Goal: Task Accomplishment & Management: Manage account settings

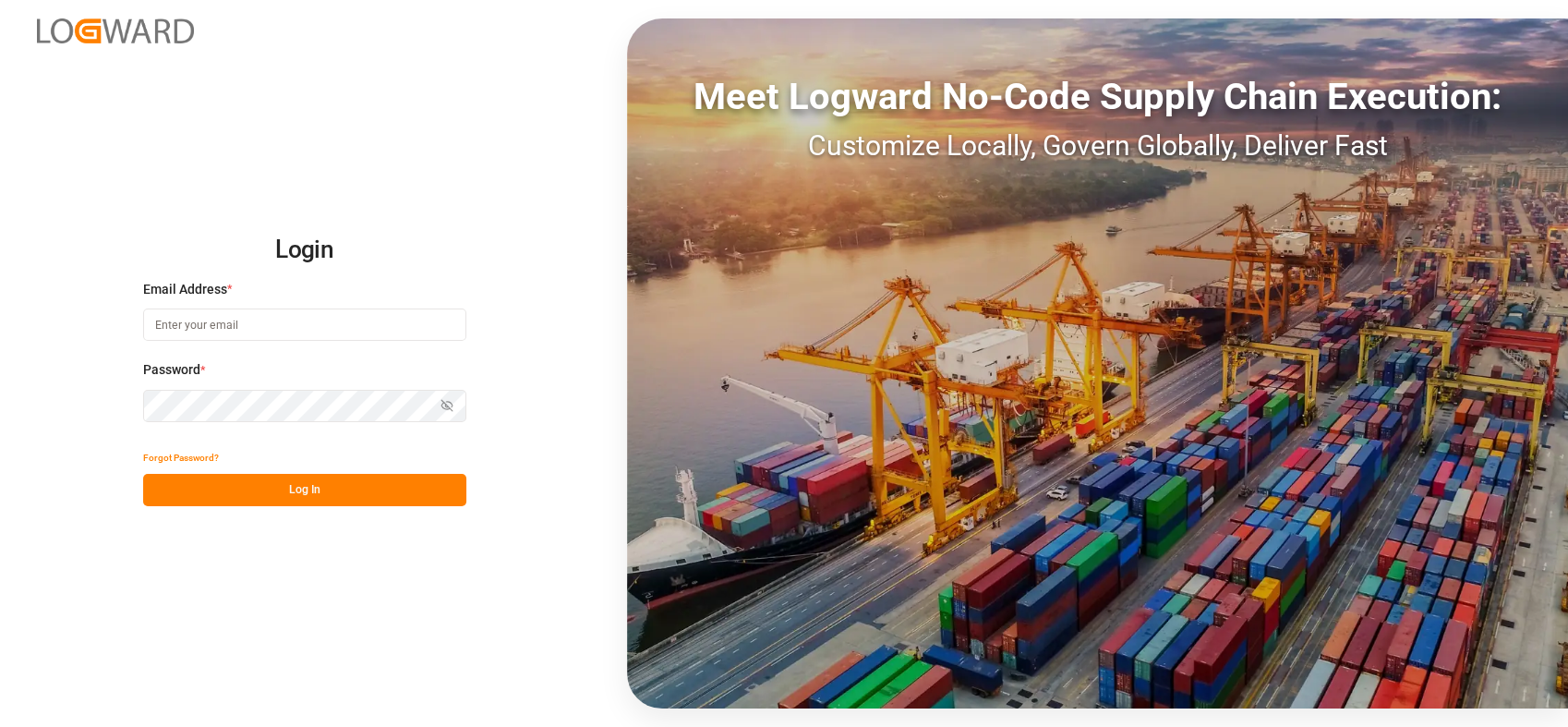
type input "[PERSON_NAME][EMAIL_ADDRESS][PERSON_NAME][DOMAIN_NAME]"
click at [311, 490] on button "Log In" at bounding box center [305, 490] width 324 height 32
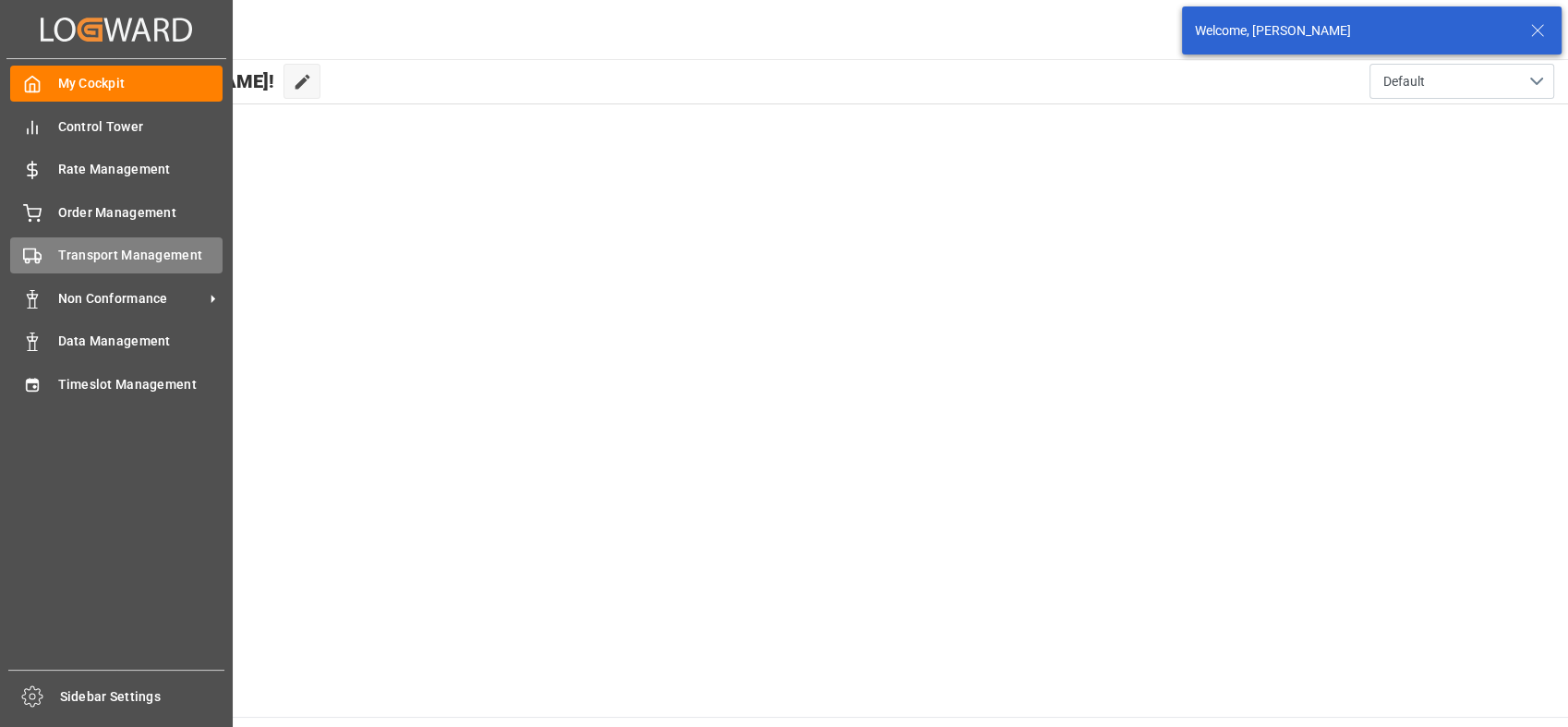
click at [94, 249] on span "Transport Management" at bounding box center [140, 255] width 166 height 20
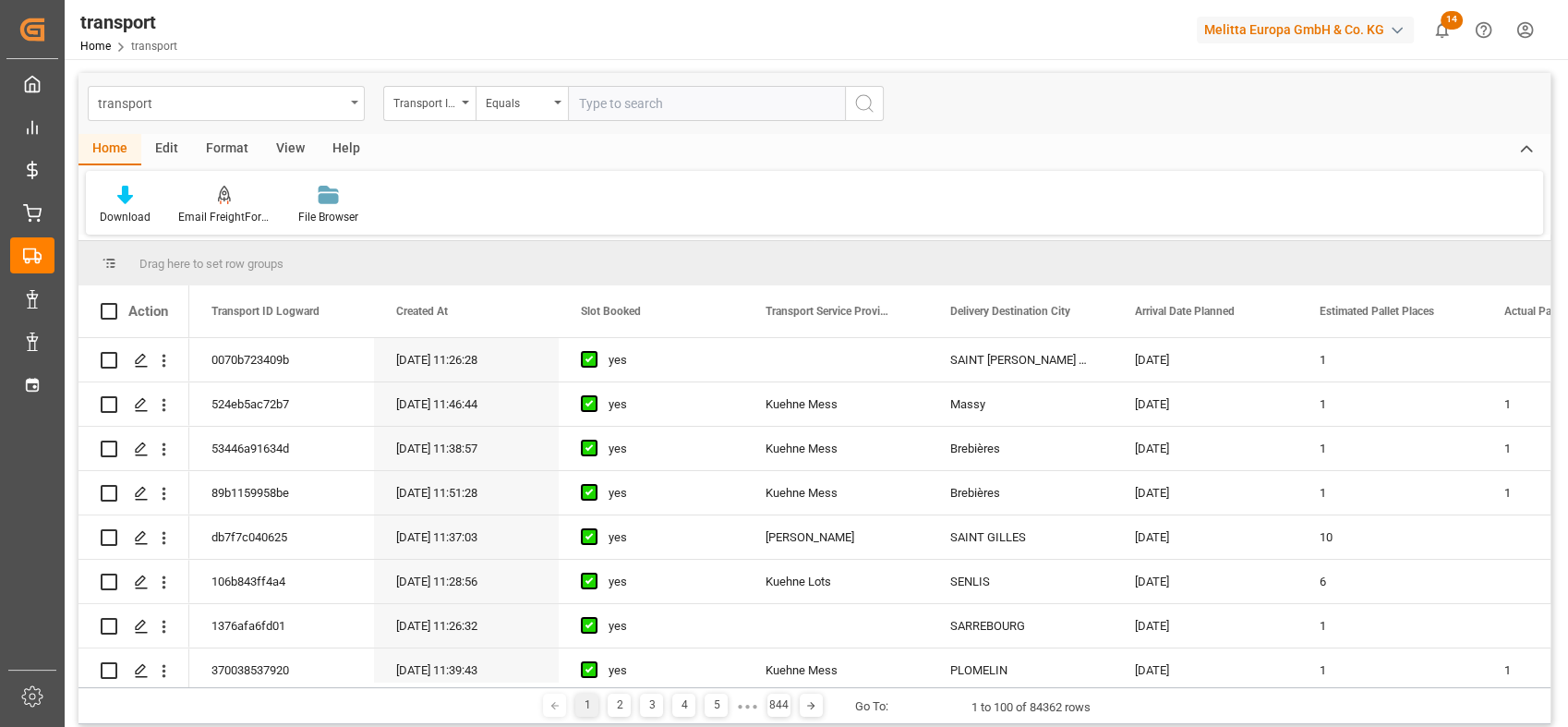
click at [359, 103] on div "transport" at bounding box center [226, 104] width 277 height 35
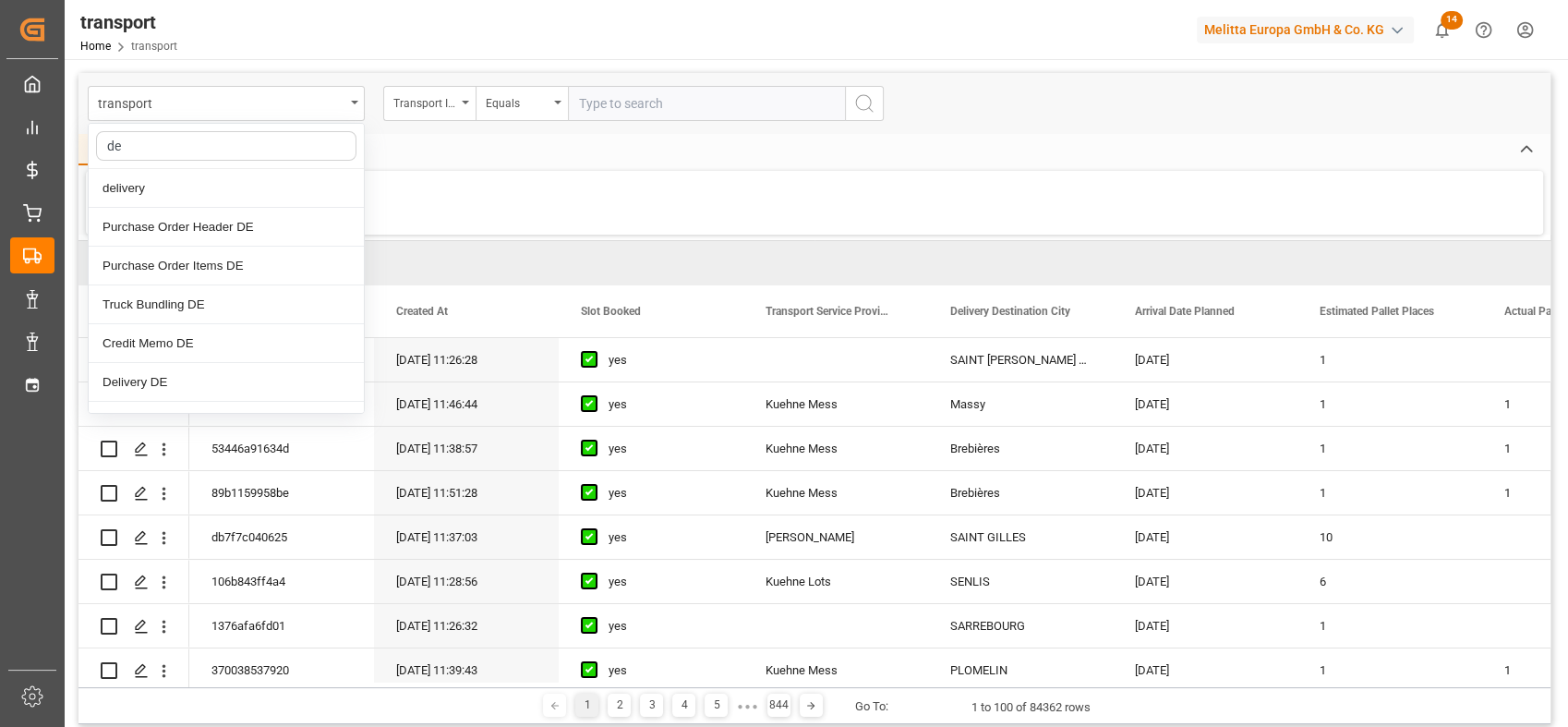
type input "d"
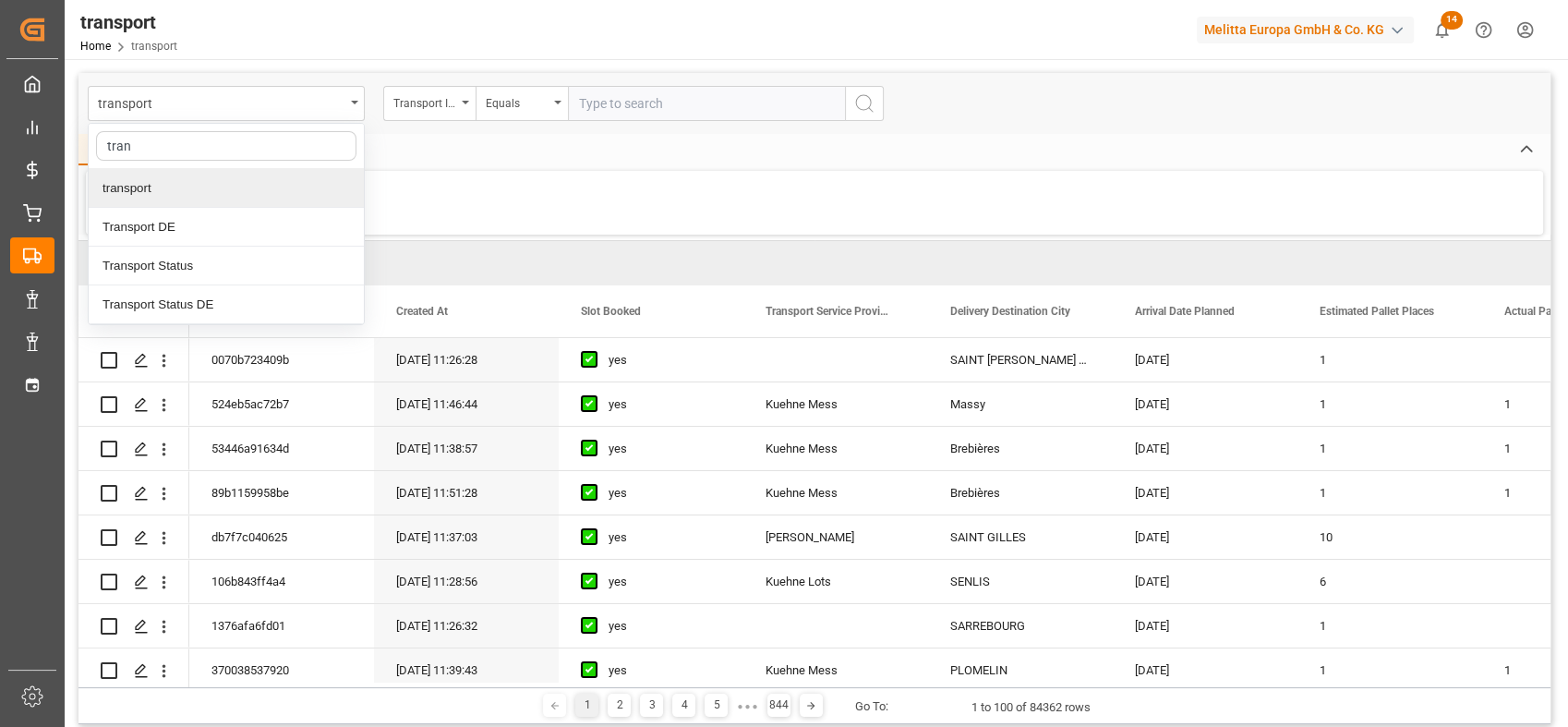
type input "trans"
click at [192, 216] on div "Transport DE" at bounding box center [226, 228] width 276 height 39
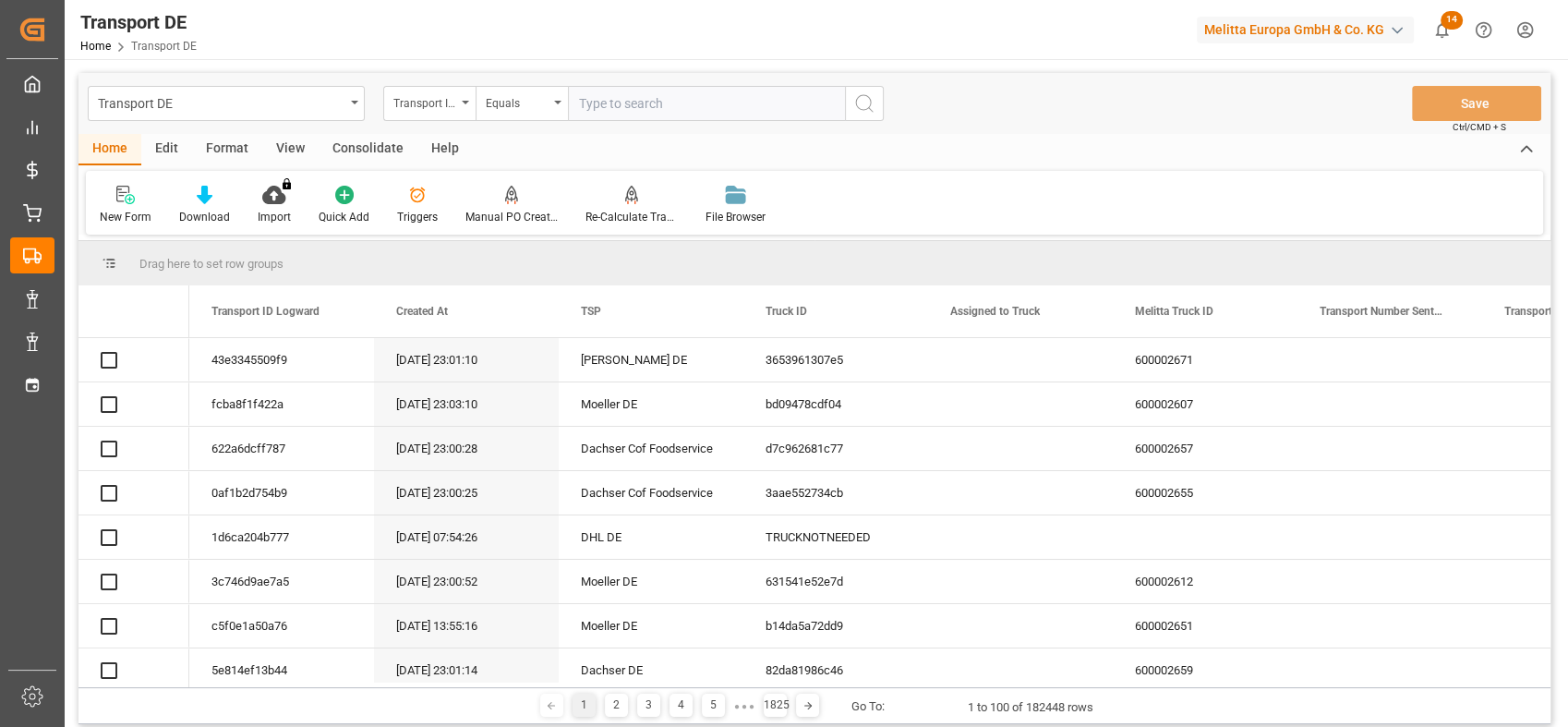
click at [630, 107] on input "text" at bounding box center [706, 104] width 277 height 35
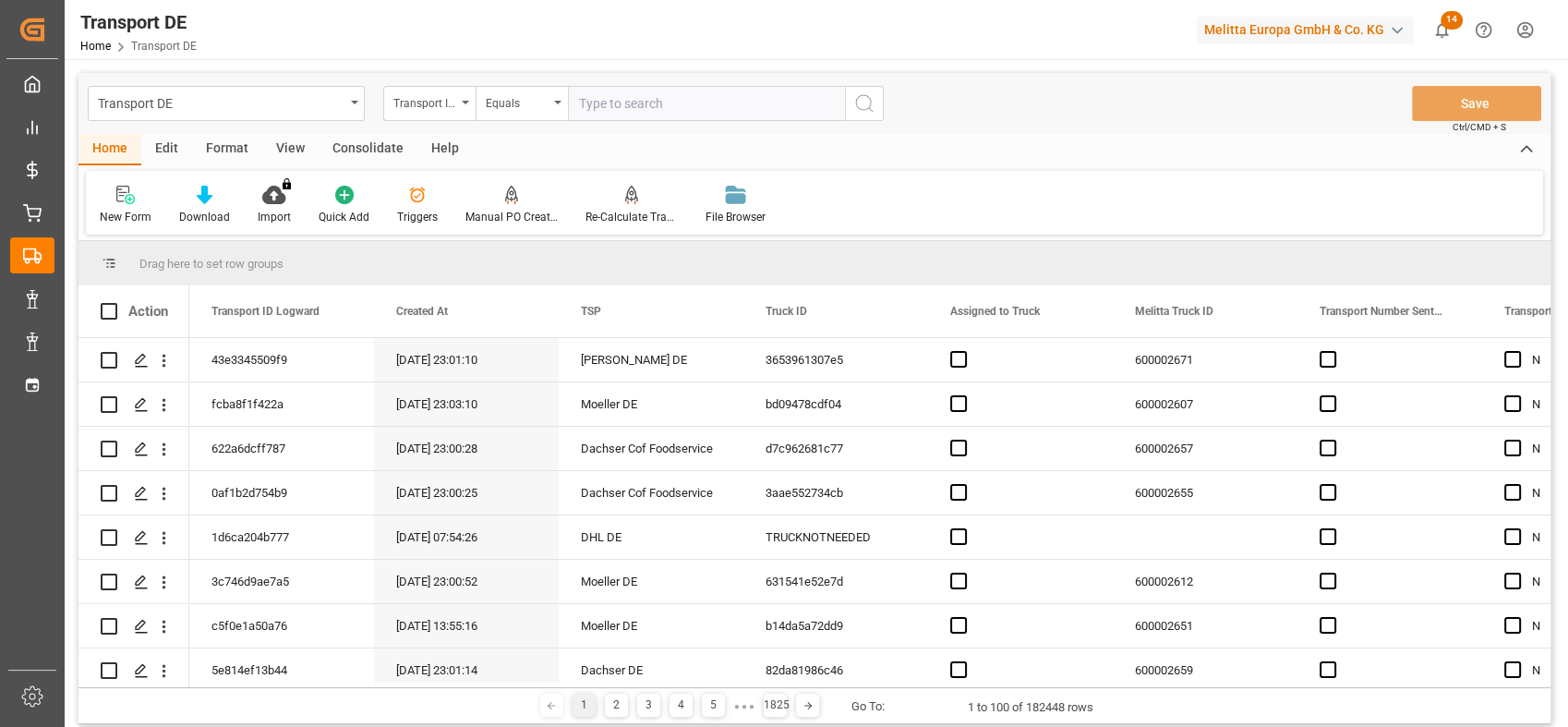
paste input "1dfca788c358"
type input "1dfca788c358"
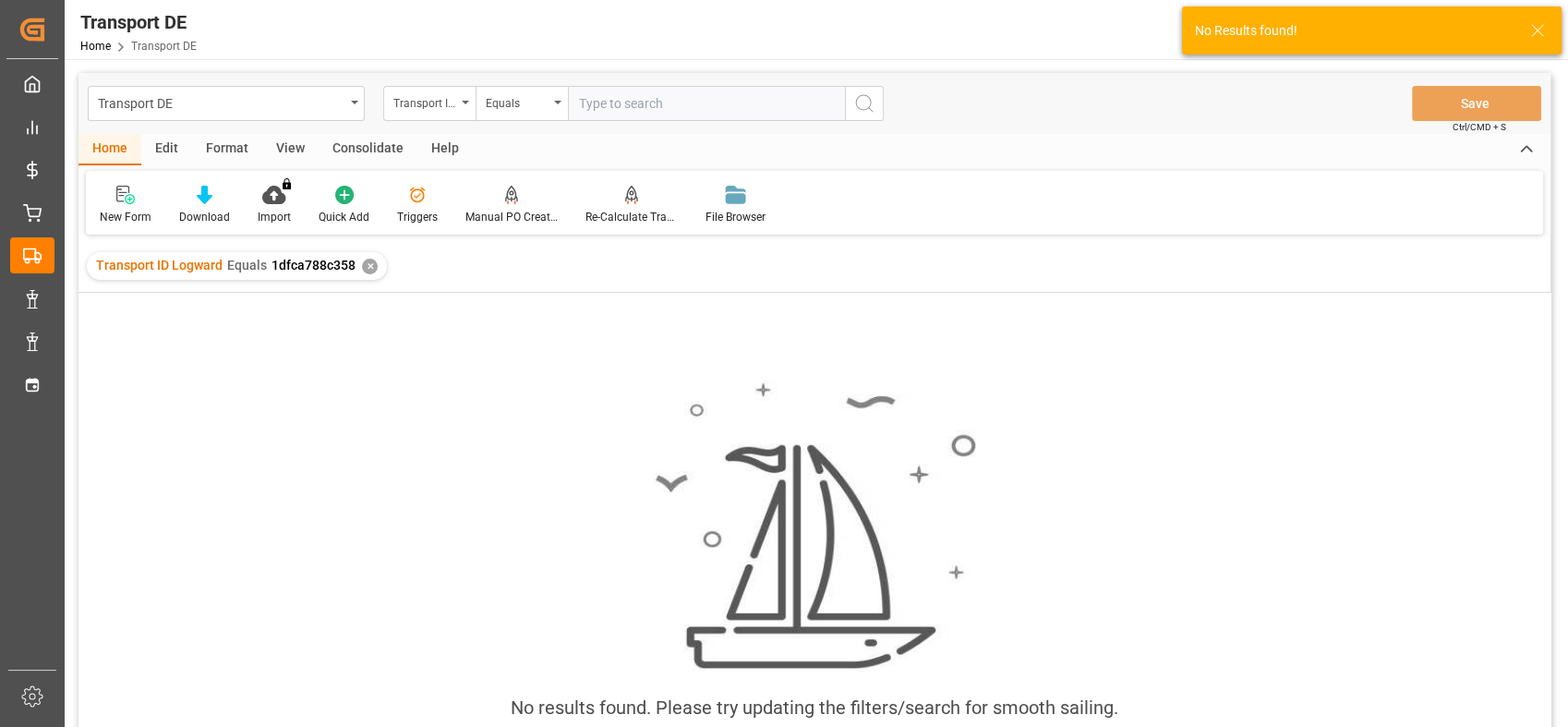
click at [368, 263] on div "✕" at bounding box center [370, 267] width 16 height 16
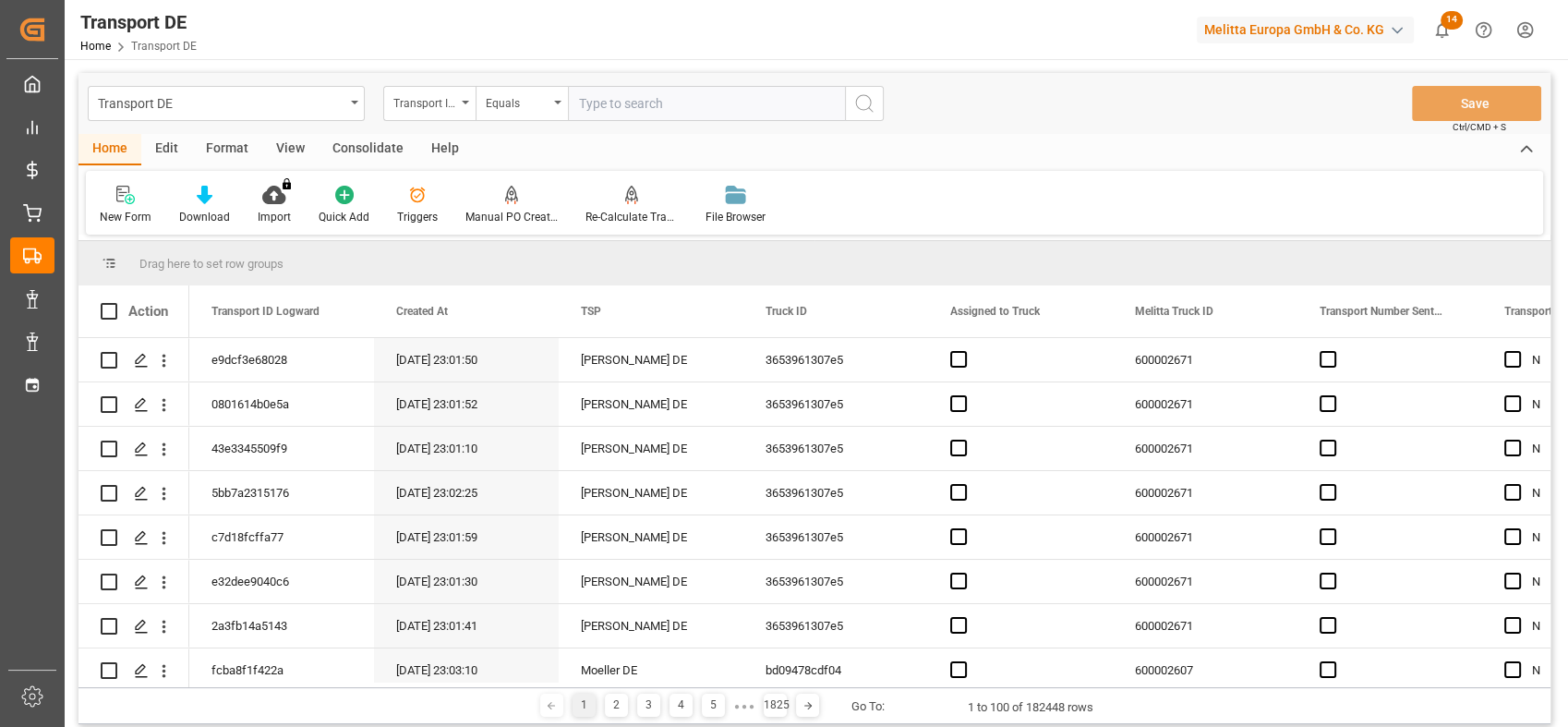
click at [620, 106] on input "text" at bounding box center [706, 104] width 277 height 35
paste input "1dfca788c358"
type input "1dfca788c358"
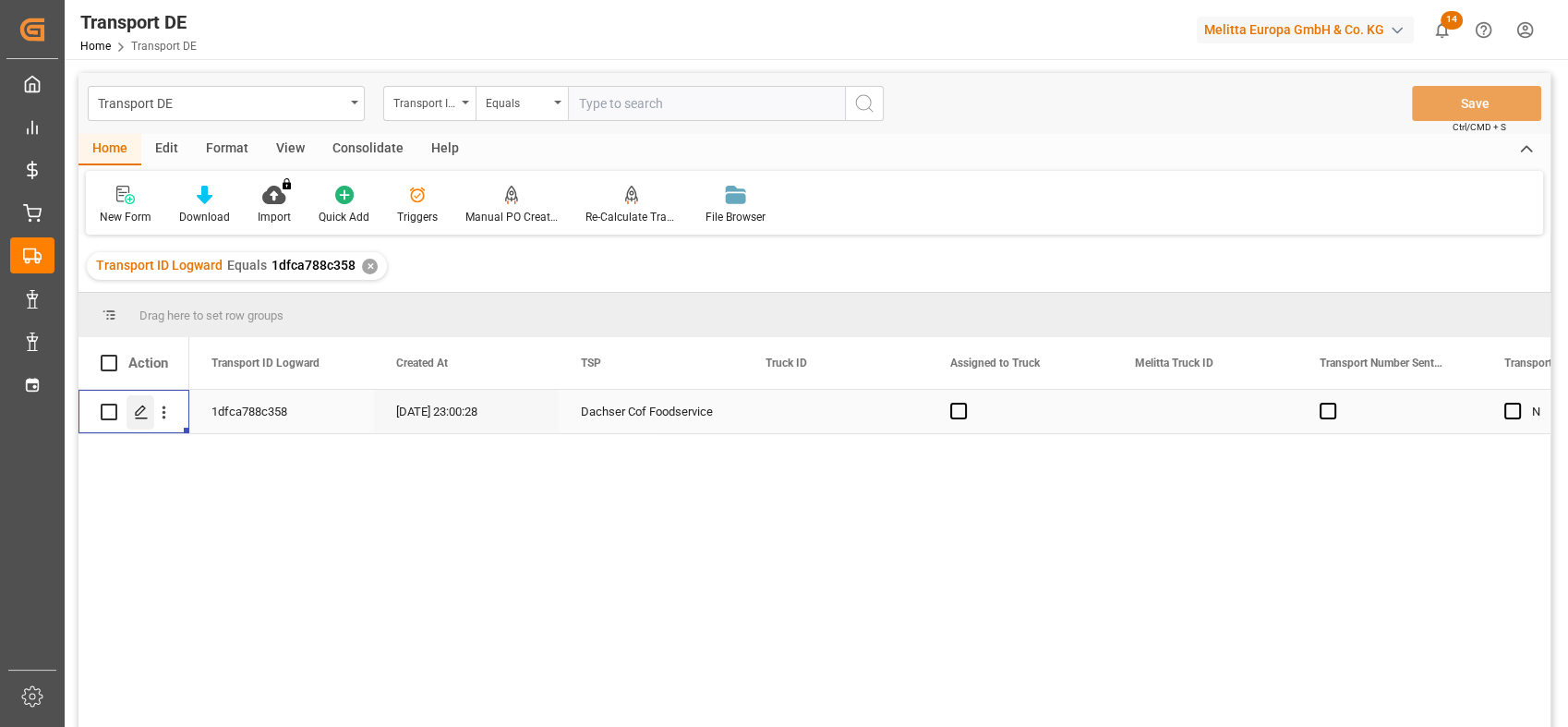
click at [140, 408] on icon "Press SPACE to select this row." at bounding box center [141, 411] width 15 height 15
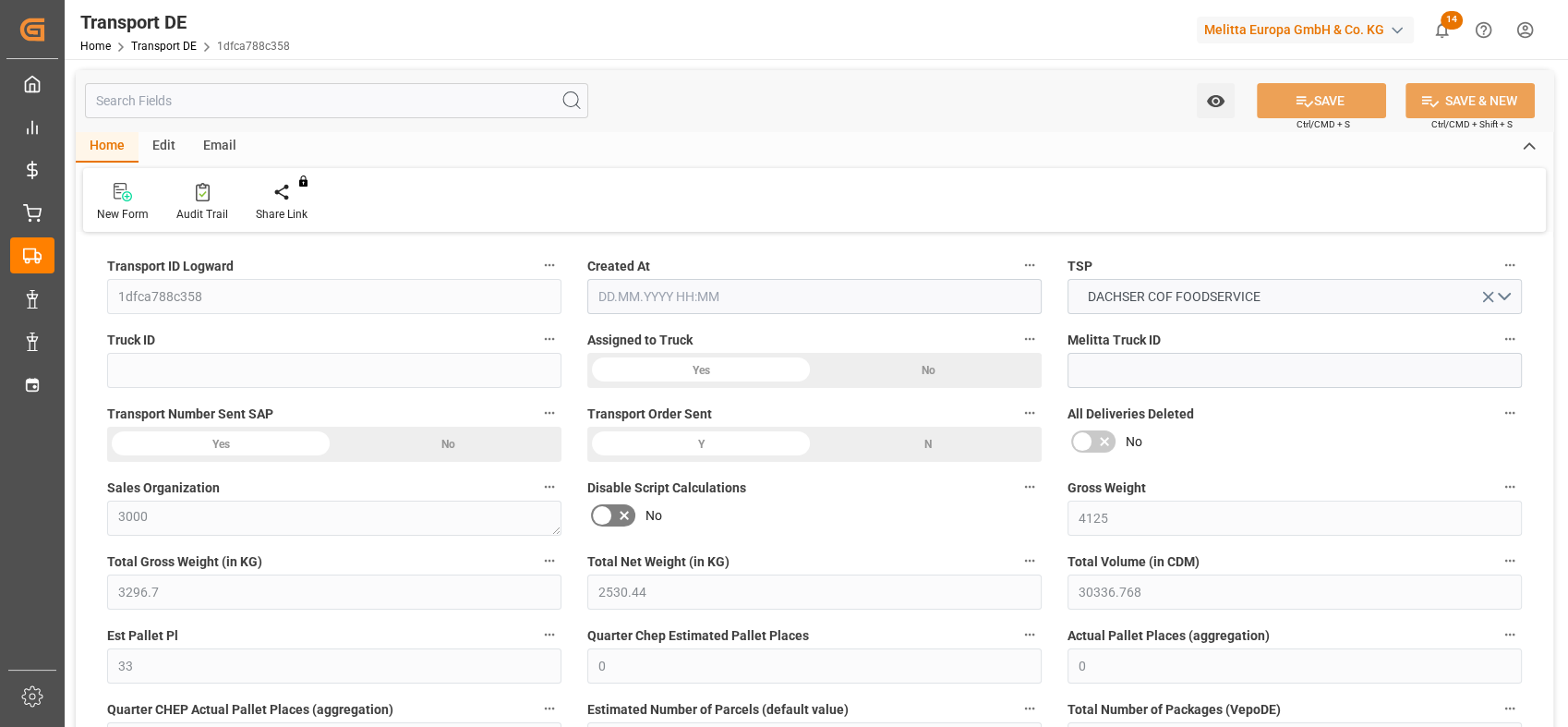
type input "4125"
type input "3296.7"
type input "2530.44"
type input "30336.768"
type input "33"
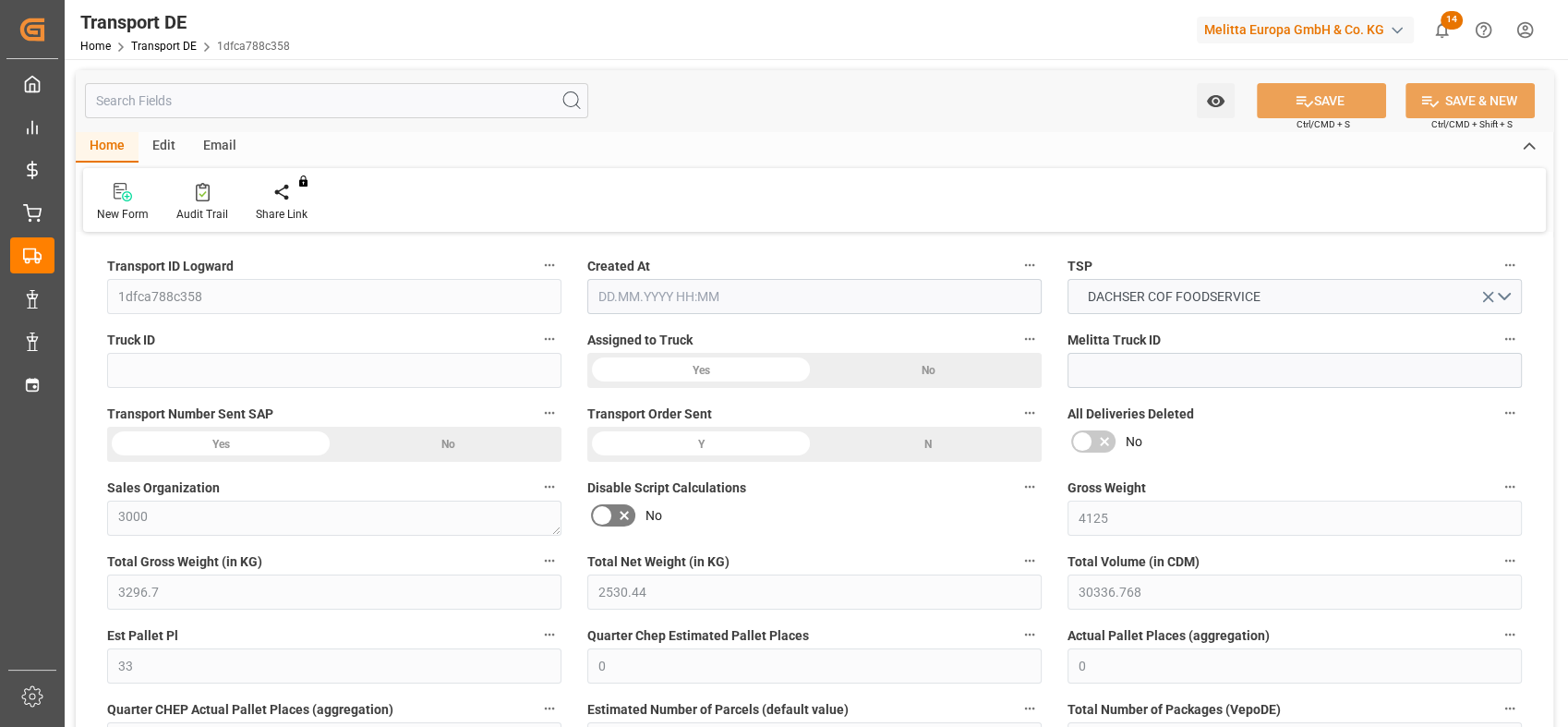
type input "0"
type input "1"
type input "0"
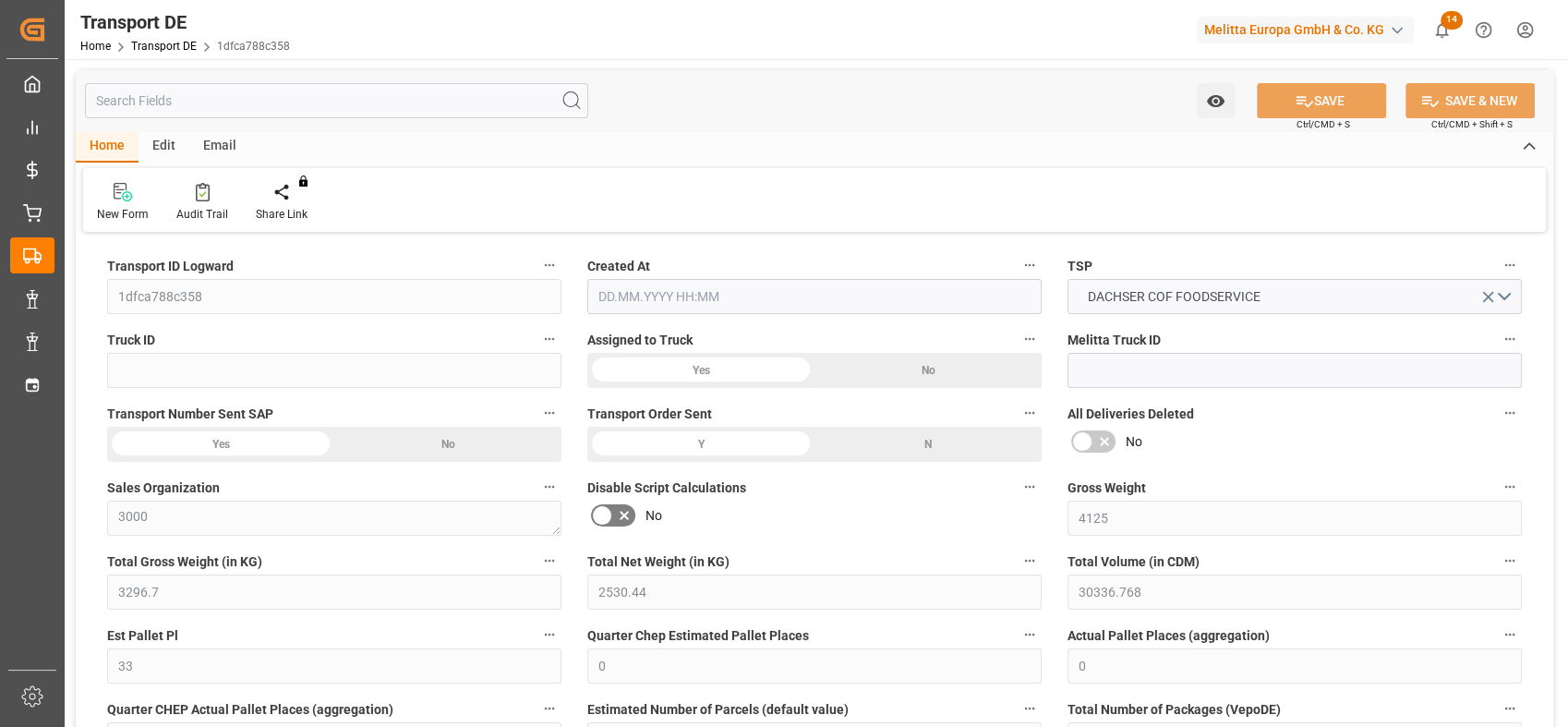
type input "33"
type input "0"
type input "87.205"
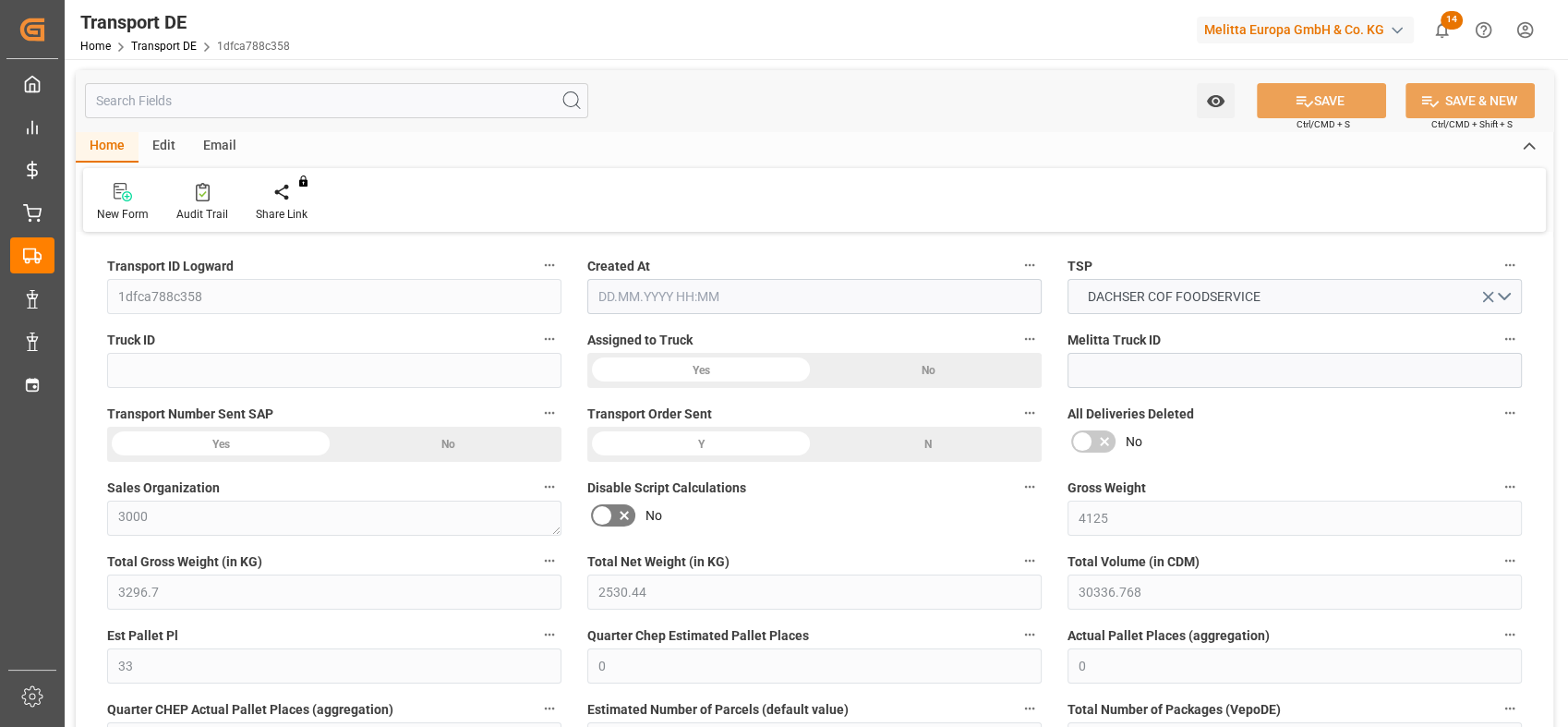
type input "0"
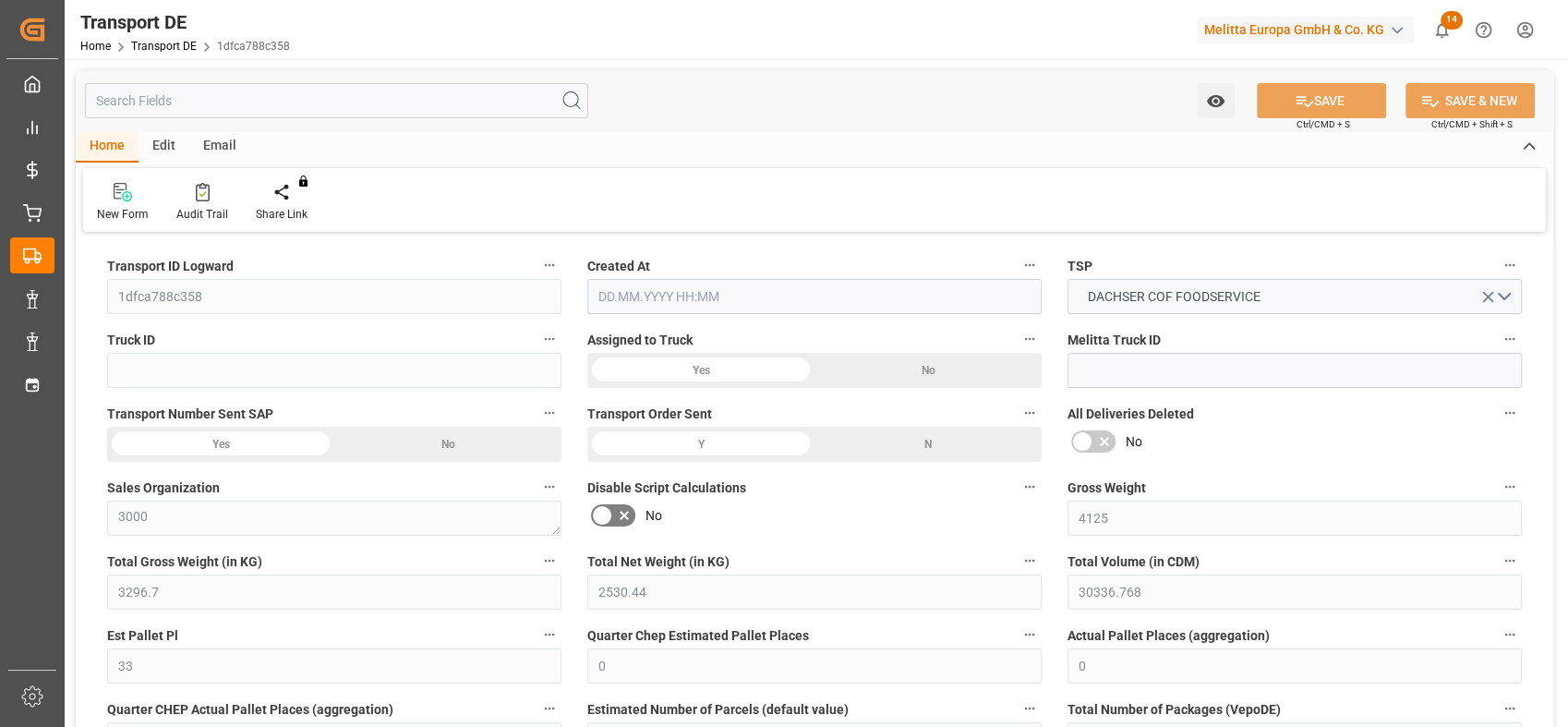
type input "0"
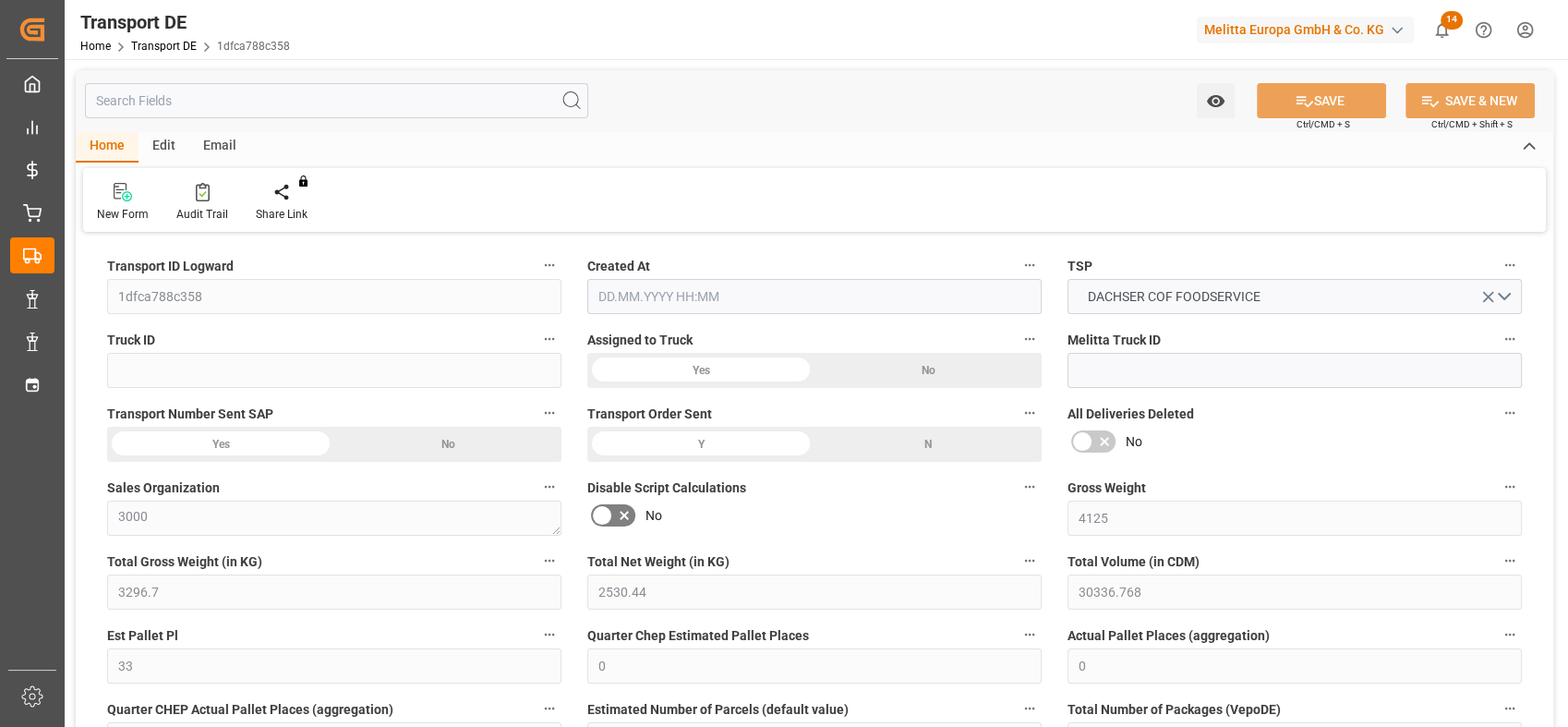
type input "0"
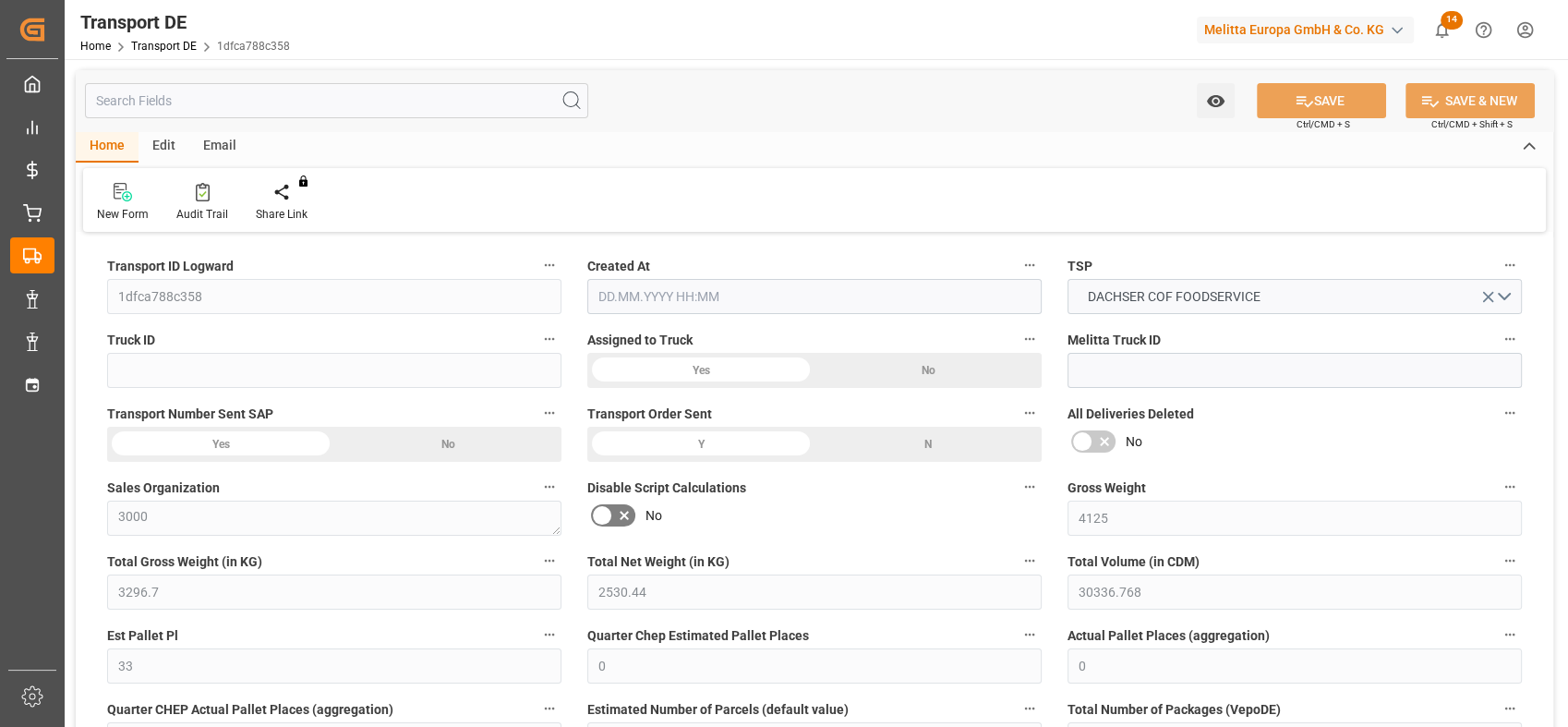
type input "0"
type input "3296.7"
type input "4710.8598"
type input "21"
type input "35"
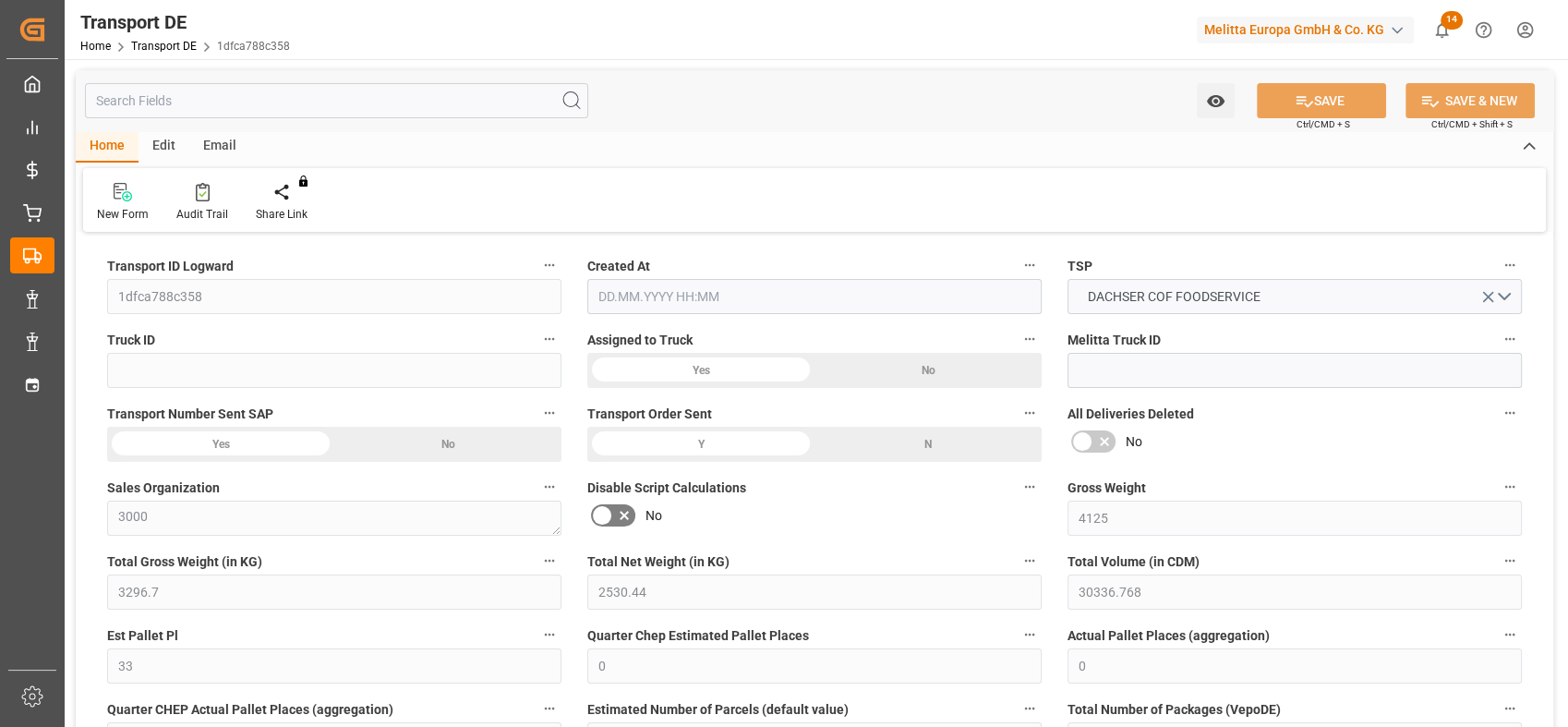
type input "0"
type input "33"
type input "0"
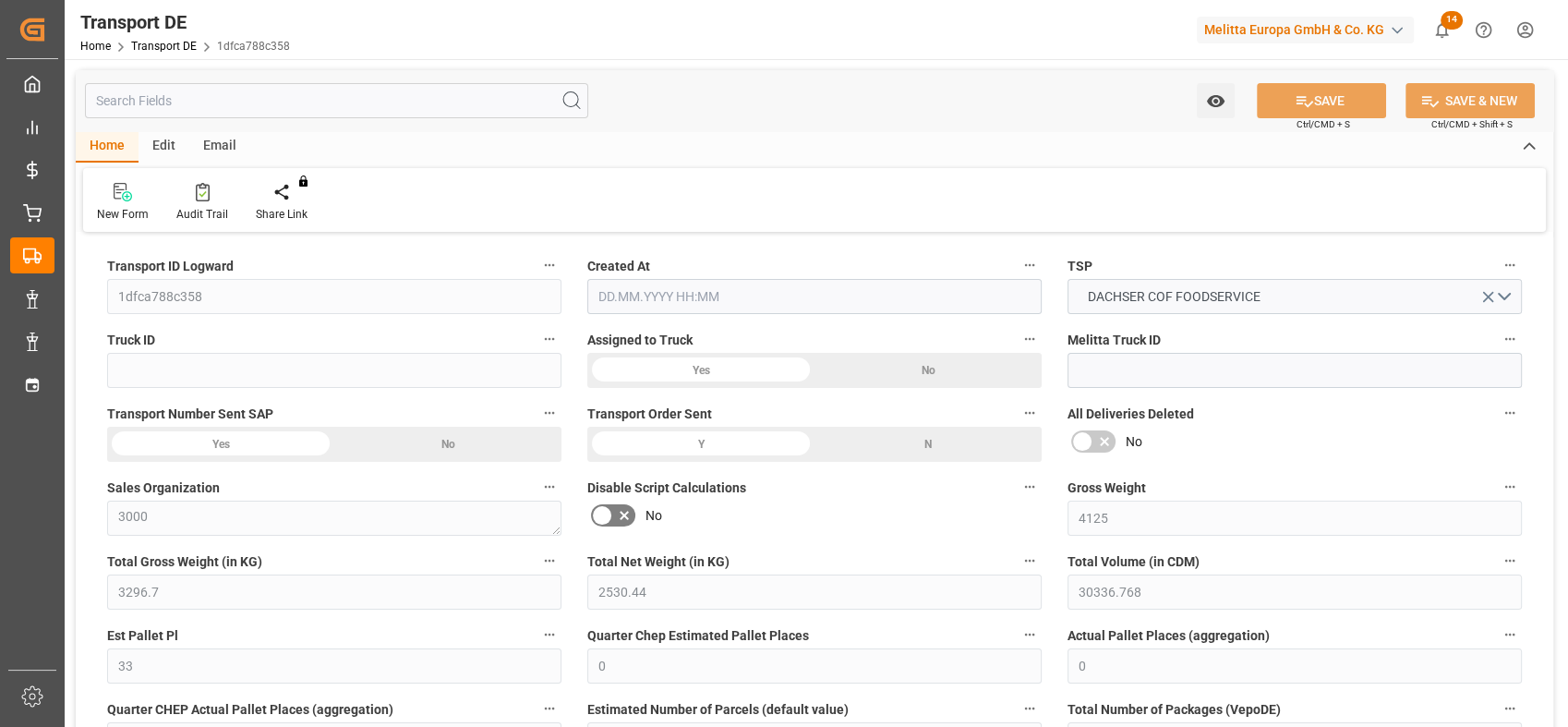
type input "0"
type input "1"
type input "0"
type input "1782"
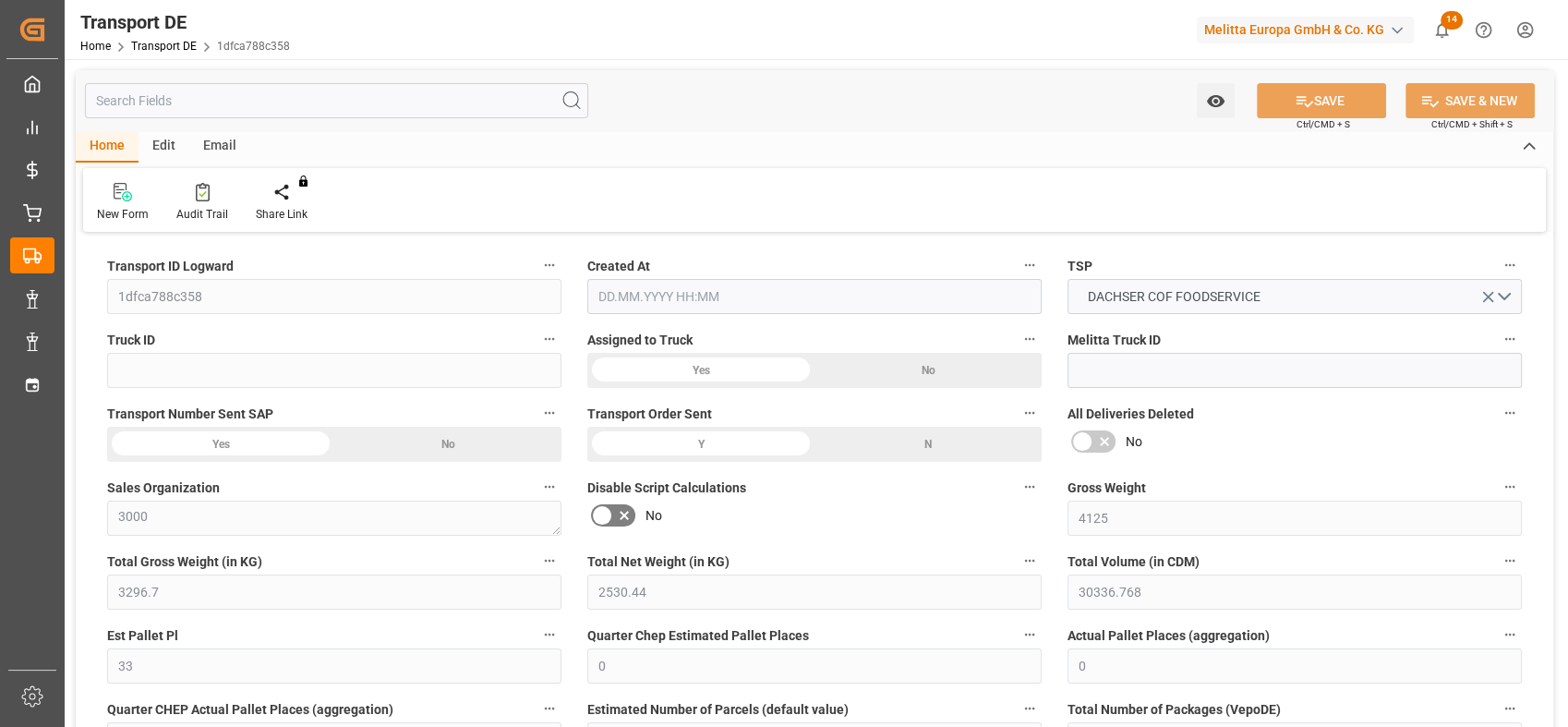
type input "87.205"
type input "0"
type input "[DATE] 21:00"
type input "[DATE]"
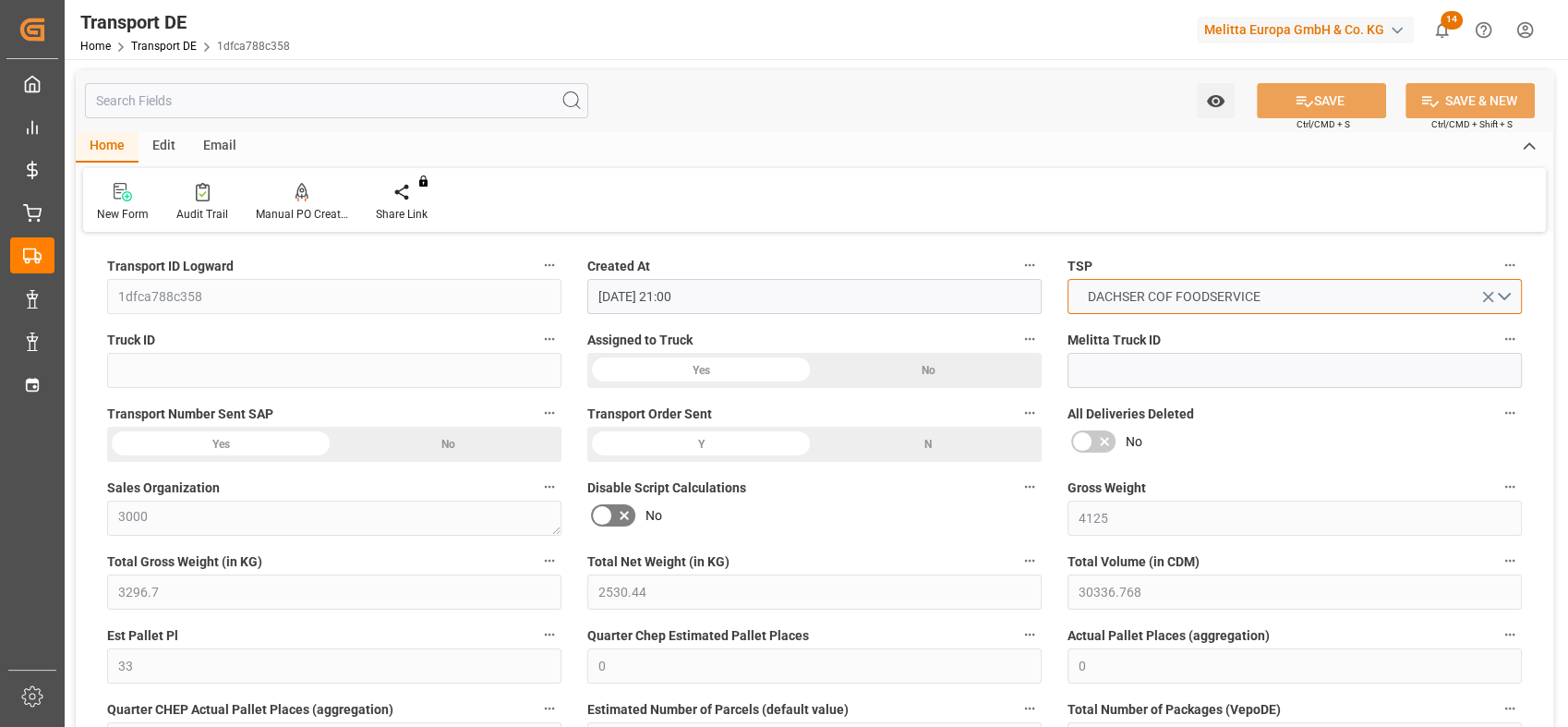
click at [1499, 293] on button "DACHSER COF FOODSERVICE" at bounding box center [1293, 296] width 454 height 35
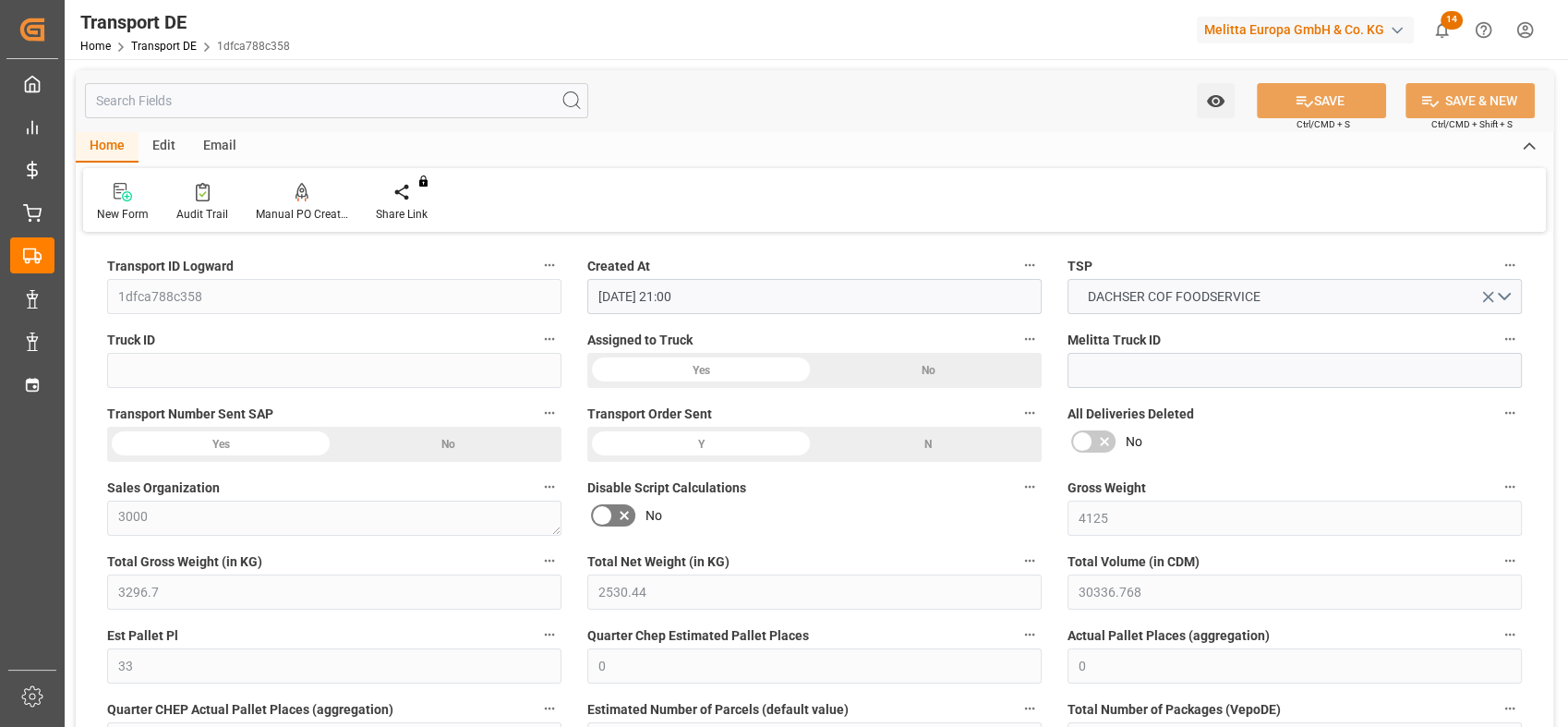
click at [95, 292] on div "Transport ID Logward 1dfca788c358" at bounding box center [334, 283] width 481 height 74
